Goal: Transaction & Acquisition: Purchase product/service

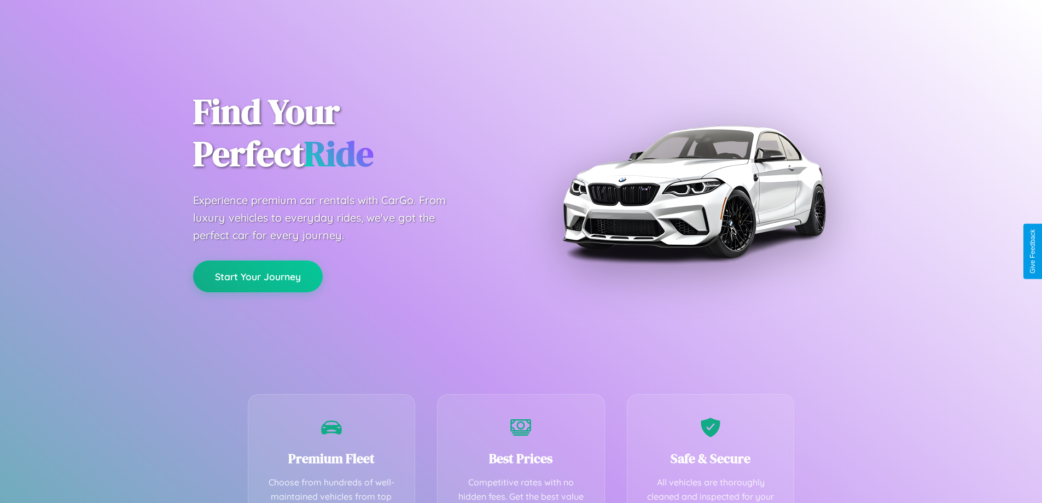
scroll to position [215, 0]
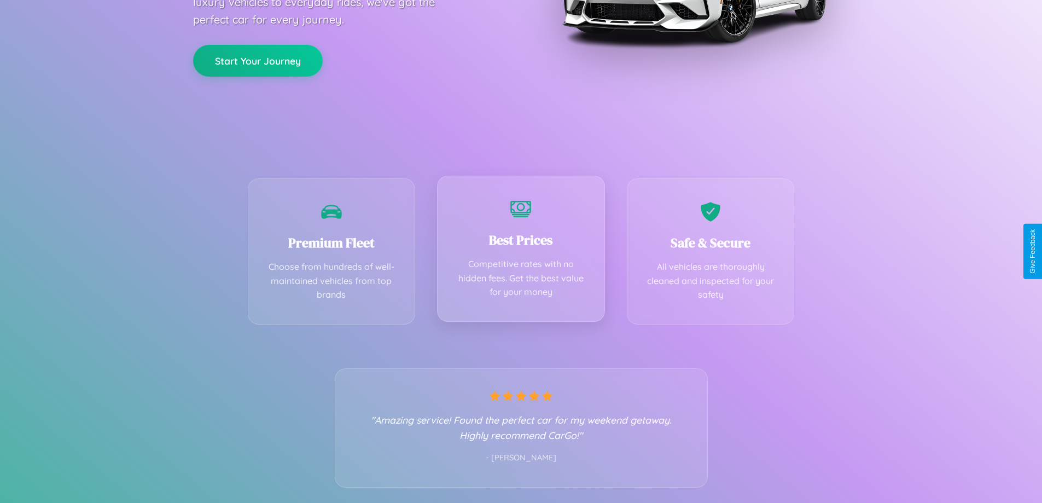
click at [521, 251] on div "Best Prices Competitive rates with no hidden fees. Get the best value for your …" at bounding box center [521, 249] width 168 height 146
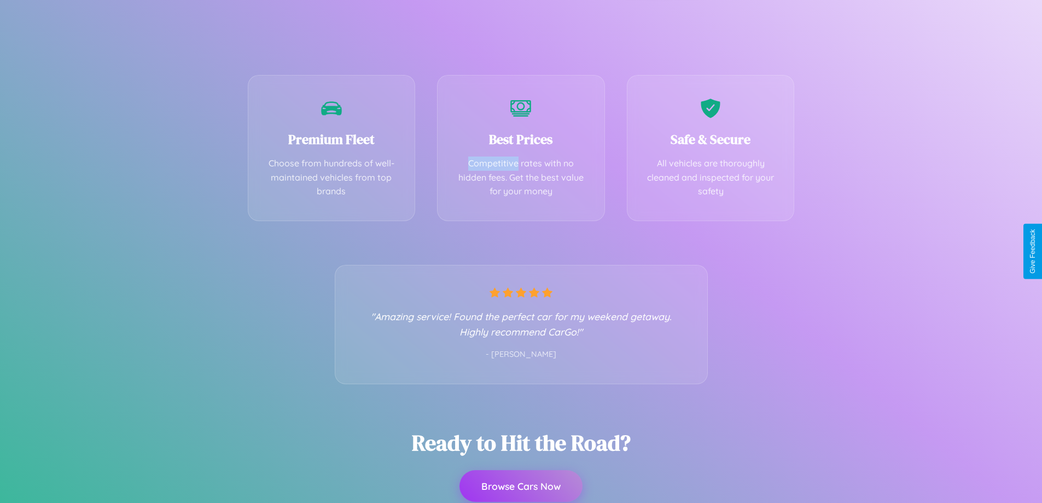
click at [521, 486] on button "Browse Cars Now" at bounding box center [520, 486] width 123 height 32
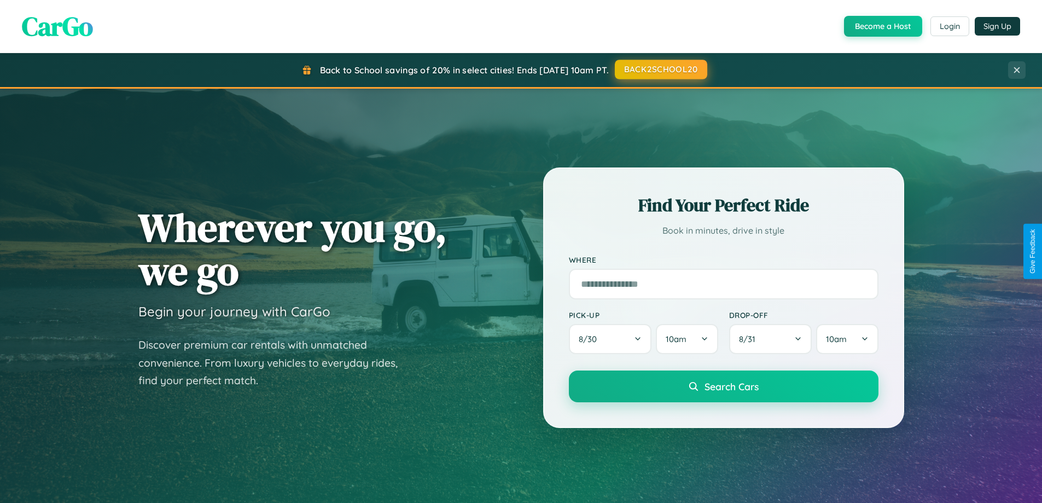
click at [660, 69] on button "BACK2SCHOOL20" at bounding box center [661, 70] width 92 height 20
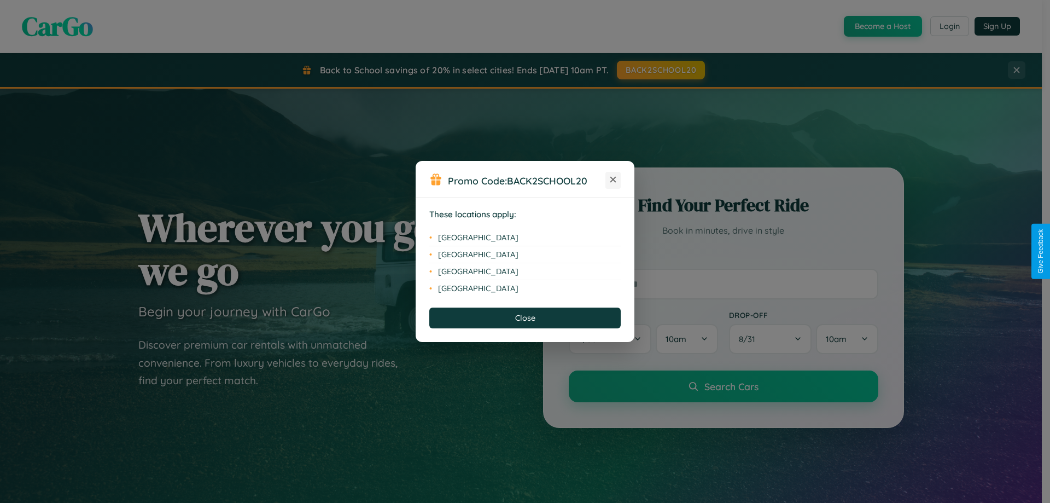
click at [613, 180] on icon at bounding box center [613, 180] width 6 height 6
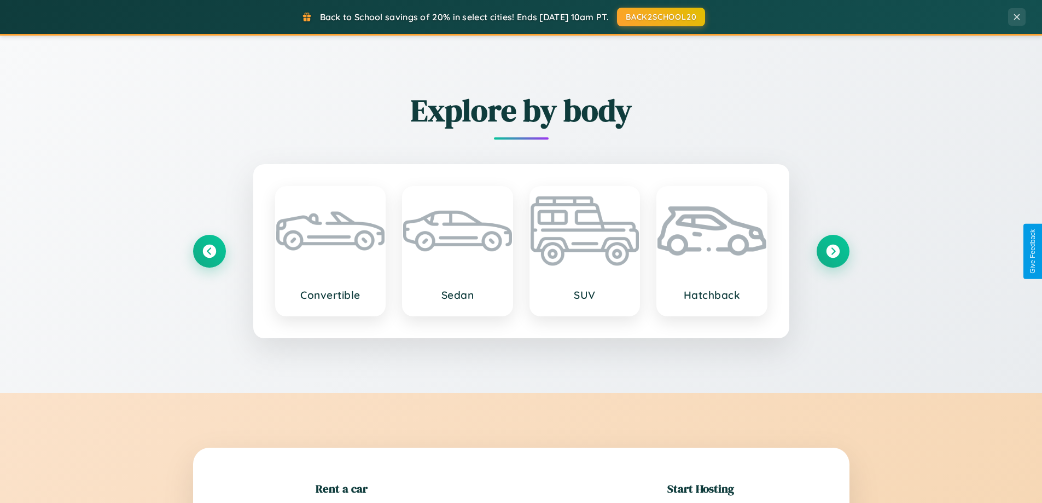
scroll to position [236, 0]
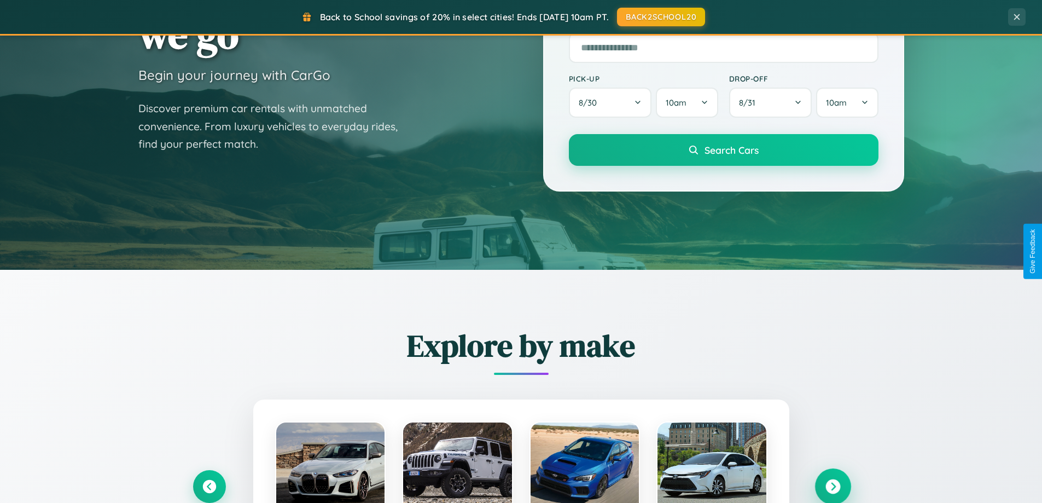
click at [832, 486] on icon at bounding box center [832, 486] width 15 height 15
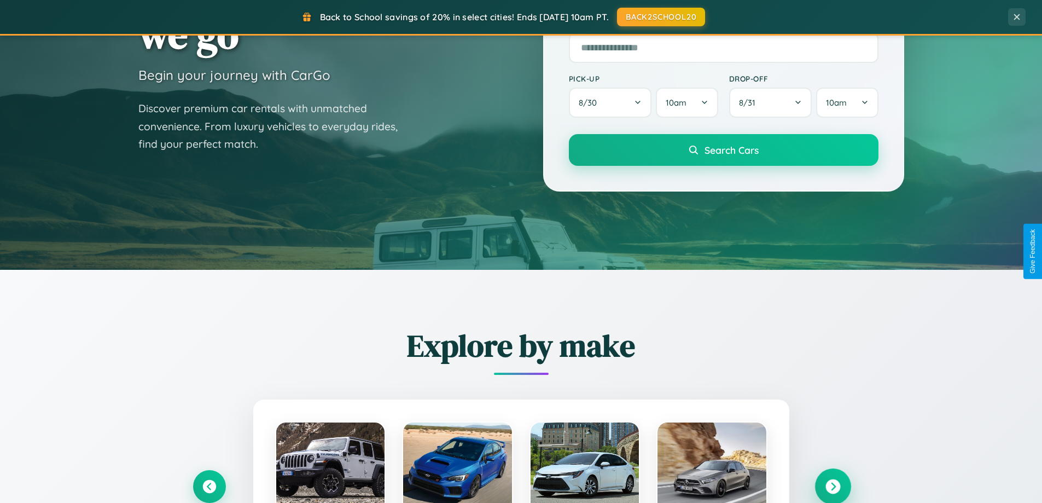
click at [832, 485] on icon at bounding box center [832, 486] width 15 height 15
